Goal: Task Accomplishment & Management: Complete application form

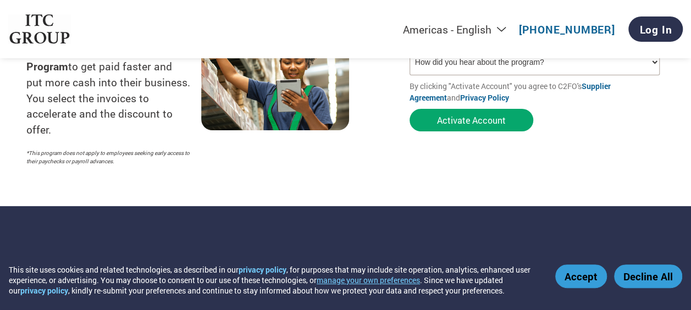
scroll to position [165, 0]
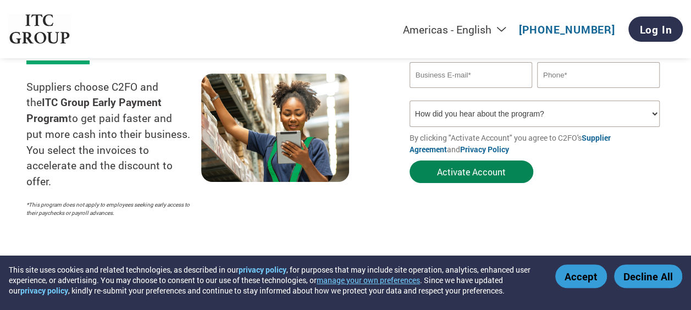
click at [446, 175] on button "Activate Account" at bounding box center [471, 171] width 124 height 23
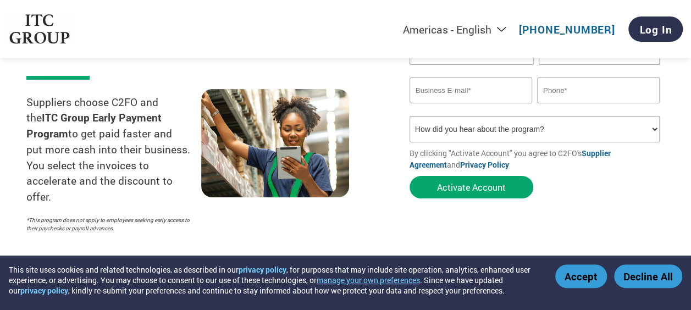
scroll to position [40, 0]
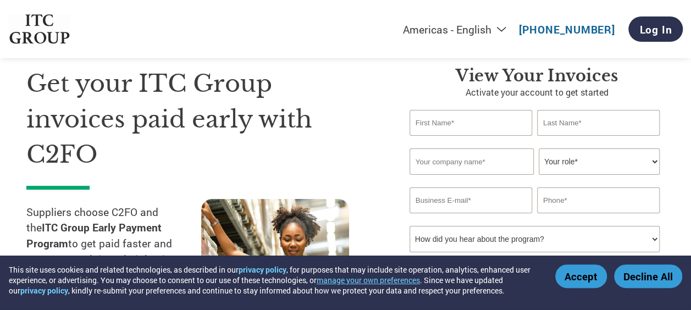
click at [475, 126] on input "text" at bounding box center [470, 123] width 123 height 26
type input "[PERSON_NAME]"
type input "R"
type input "Rossi Gearmotors ([GEOGRAPHIC_DATA]) Pvt Ltd"
type input "[PERSON_NAME][EMAIL_ADDRESS][PERSON_NAME][DOMAIN_NAME]"
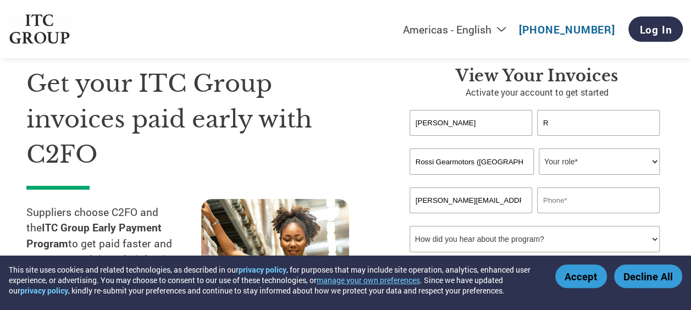
type input "9655566325"
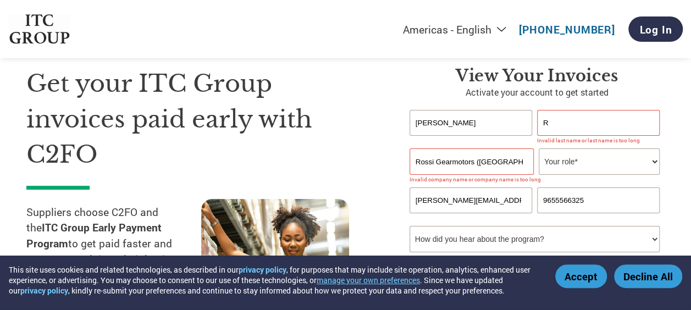
click at [472, 163] on input "Rossi Gearmotors ([GEOGRAPHIC_DATA]) Pvt Ltd" at bounding box center [471, 161] width 124 height 26
drag, startPoint x: 445, startPoint y: 163, endPoint x: 609, endPoint y: 163, distance: 164.3
click at [609, 163] on div "Rossi Gearmotors ([GEOGRAPHIC_DATA]) Pvt Ltd Your role* CFO Controller Credit M…" at bounding box center [536, 161] width 255 height 26
type input "[PERSON_NAME]"
click at [594, 163] on select "Your role* CFO Controller Credit Manager Finance Director Treasurer CEO Preside…" at bounding box center [599, 161] width 121 height 26
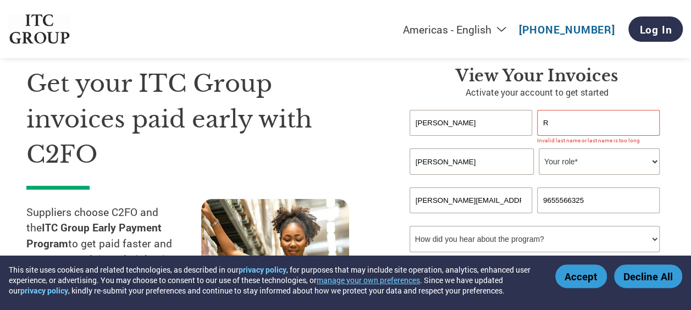
select select "OTHER"
click at [539, 149] on select "Your role* CFO Controller Credit Manager Finance Director Treasurer CEO Preside…" at bounding box center [599, 161] width 121 height 26
click at [567, 130] on input "R" at bounding box center [598, 123] width 123 height 26
type input "Ra"
click at [477, 197] on input "[PERSON_NAME][EMAIL_ADDRESS][PERSON_NAME][DOMAIN_NAME]" at bounding box center [470, 200] width 123 height 26
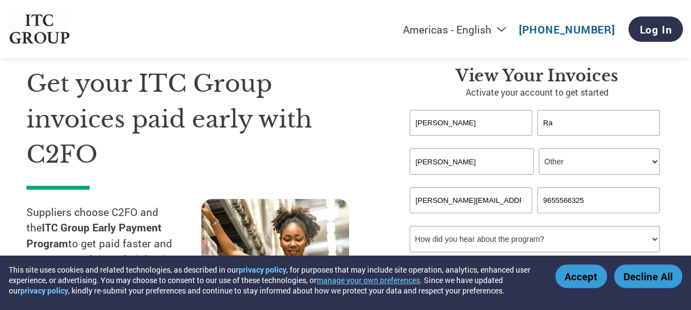
click at [628, 200] on input "9655566325" at bounding box center [598, 200] width 123 height 26
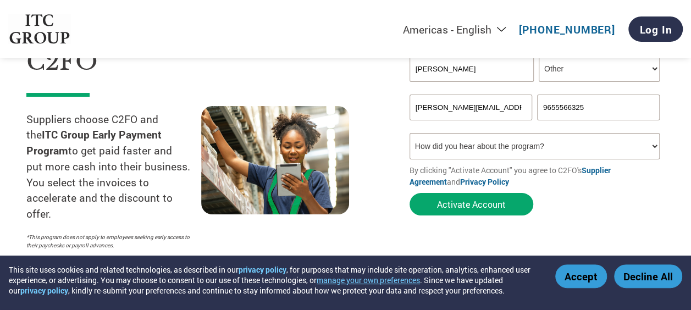
scroll to position [149, 0]
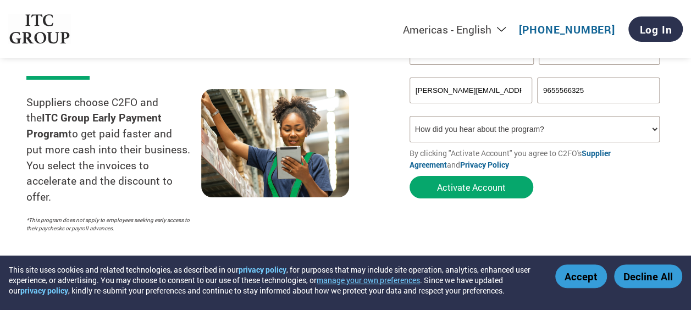
click at [572, 142] on select "How did you hear about the program? Received a letter Email Social Media Online…" at bounding box center [534, 129] width 250 height 26
select select "Email"
click at [409, 118] on select "How did you hear about the program? Received a letter Email Social Media Online…" at bounding box center [534, 129] width 250 height 26
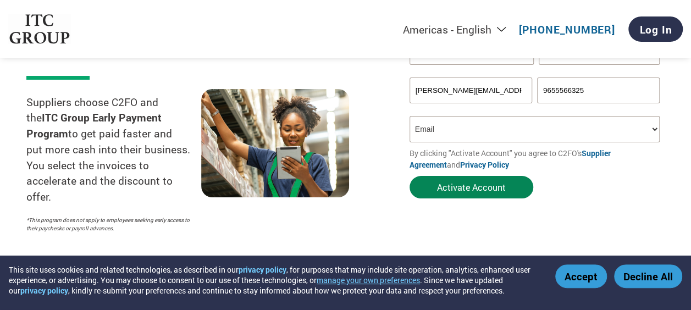
click at [488, 189] on button "Activate Account" at bounding box center [471, 187] width 124 height 23
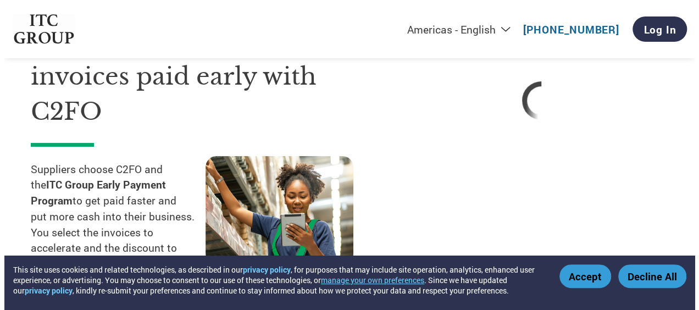
scroll to position [0, 0]
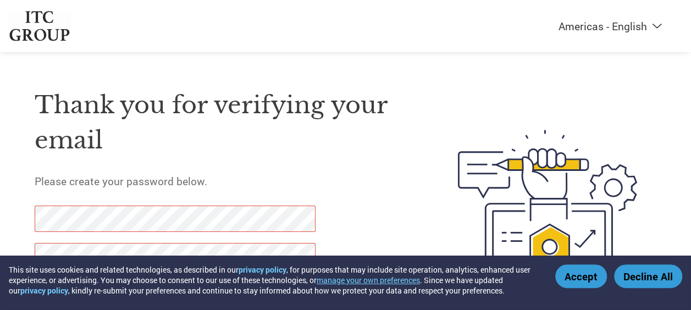
scroll to position [70, 0]
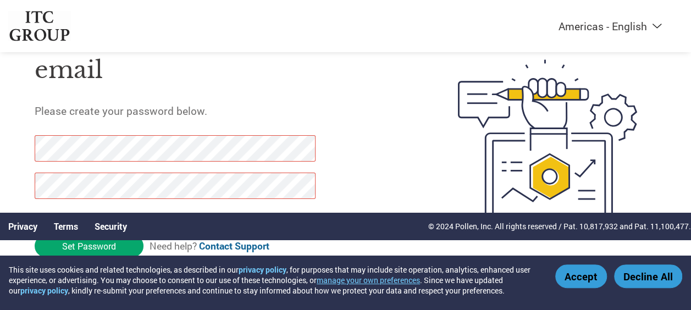
drag, startPoint x: 99, startPoint y: 247, endPoint x: 21, endPoint y: 149, distance: 125.1
click at [21, 149] on div "Thank you for verifying your email Please create your password below. Password …" at bounding box center [345, 141] width 691 height 281
click at [4, 151] on div "Thank you for verifying your email Please create your password below. Password …" at bounding box center [345, 141] width 691 height 281
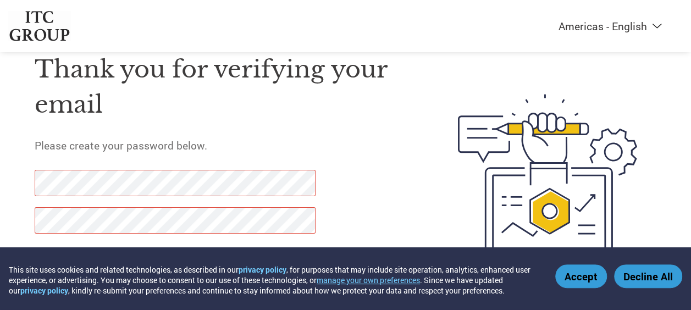
scroll to position [70, 0]
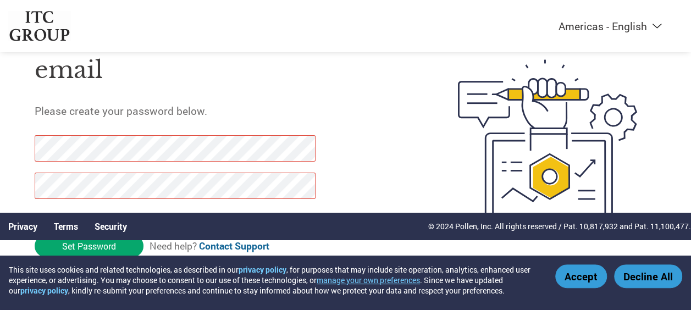
click at [21, 228] on link "Privacy" at bounding box center [22, 226] width 29 height 12
click at [647, 278] on button "Decline All" at bounding box center [648, 276] width 68 height 24
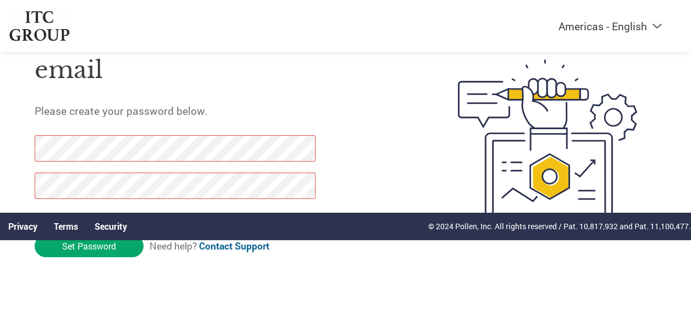
click at [1, 149] on div "Thank you for verifying your email Please create your password below. Password …" at bounding box center [345, 141] width 691 height 281
click at [93, 248] on input "Set Password" at bounding box center [89, 246] width 109 height 23
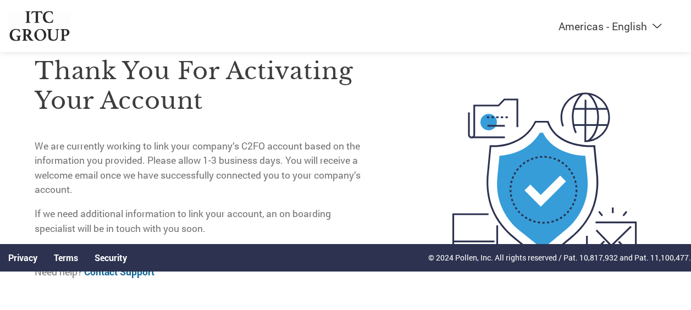
scroll to position [0, 0]
